Goal: Task Accomplishment & Management: Manage account settings

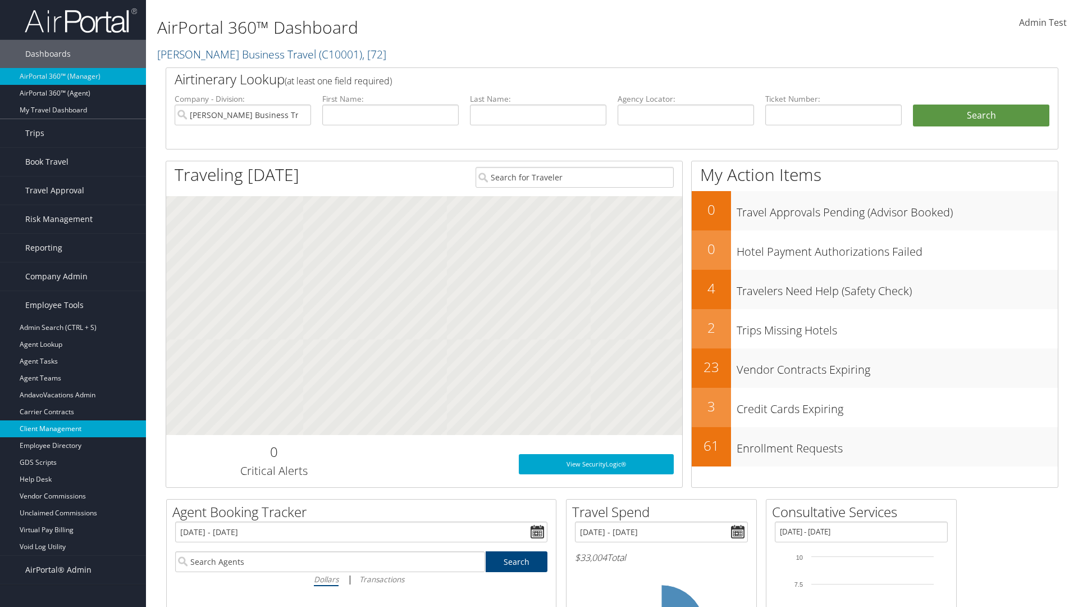
click at [73, 429] on link "Client Management" at bounding box center [73, 428] width 146 height 17
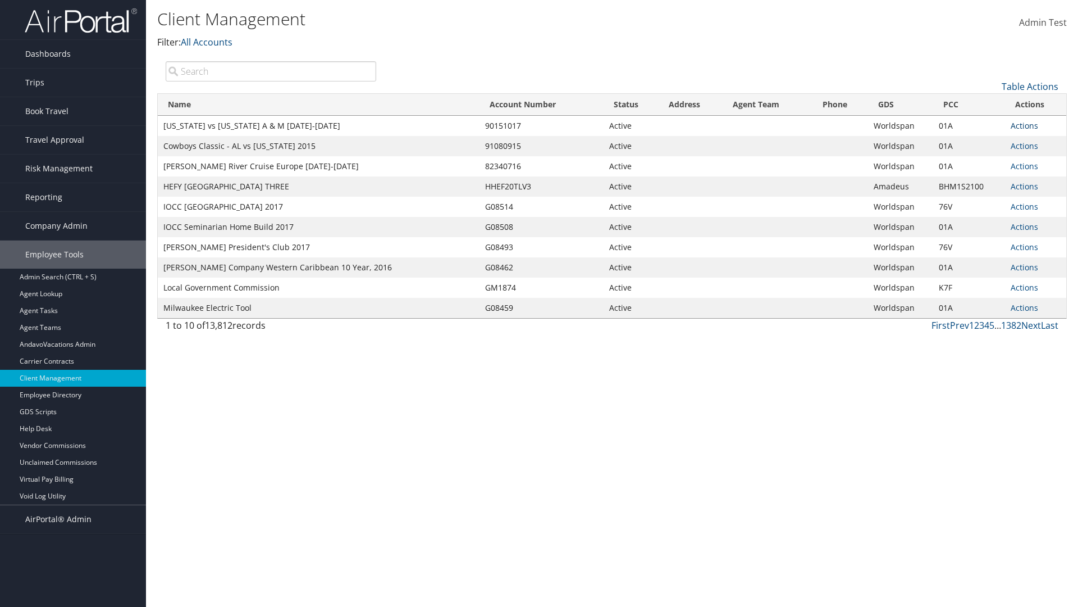
click at [1024, 125] on link "Actions" at bounding box center [1025, 125] width 28 height 11
click at [0, 0] on link "View Client" at bounding box center [0, 0] width 0 height 0
click at [1024, 125] on link "Actions" at bounding box center [1025, 125] width 28 height 11
click at [987, 161] on link "Company Settings" at bounding box center [987, 161] width 96 height 19
